Goal: Task Accomplishment & Management: Manage account settings

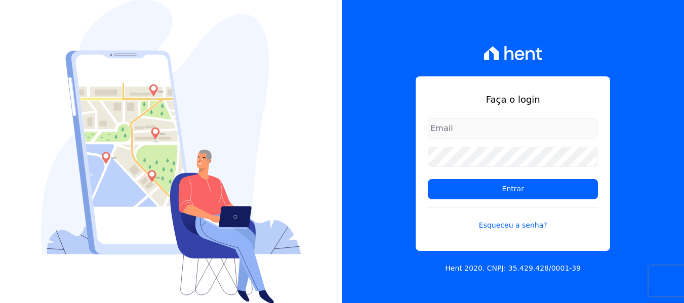
type input "[EMAIL_ADDRESS][DOMAIN_NAME]"
click at [462, 183] on input "Entrar" at bounding box center [513, 189] width 170 height 20
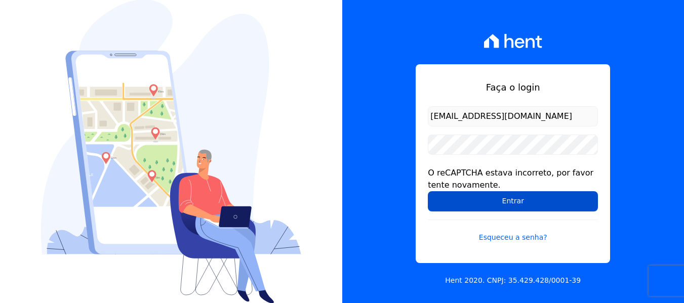
click at [509, 202] on input "Entrar" at bounding box center [513, 202] width 170 height 20
